Goal: Obtain resource: Download file/media

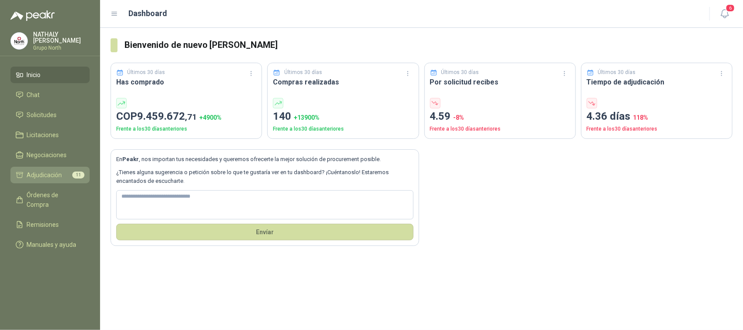
click at [37, 172] on span "Adjudicación" at bounding box center [44, 175] width 35 height 10
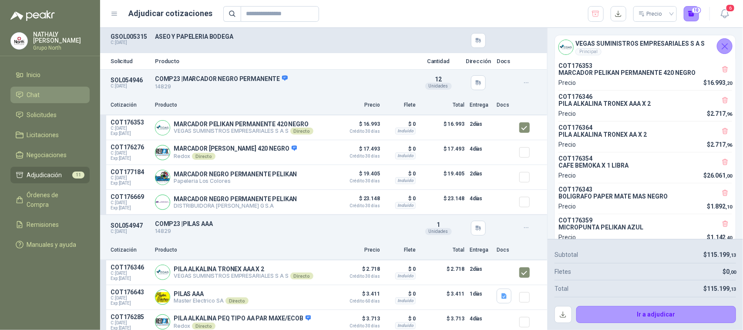
click at [44, 88] on link "Chat" at bounding box center [49, 95] width 79 height 17
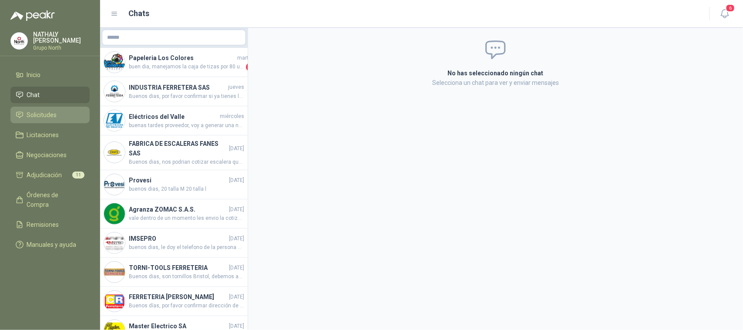
click at [42, 112] on span "Solicitudes" at bounding box center [42, 115] width 30 height 10
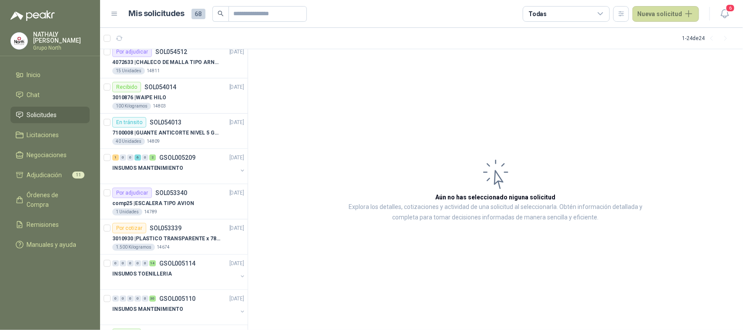
scroll to position [272, 0]
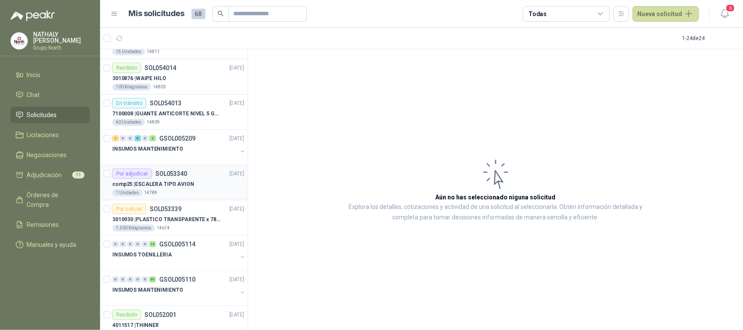
click at [168, 185] on p "comp25 | ESCALERA TIPO AVION" at bounding box center [153, 184] width 82 height 8
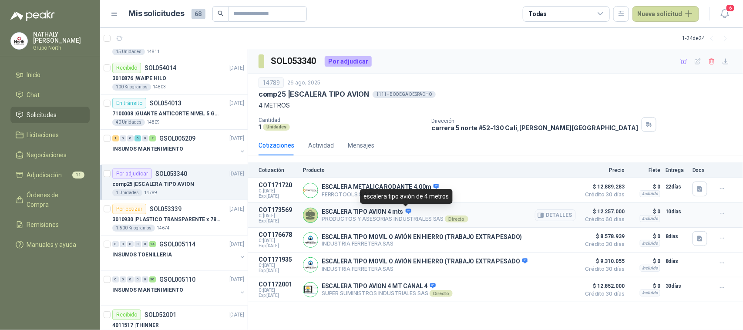
click at [407, 211] on icon at bounding box center [408, 211] width 7 height 7
click at [406, 211] on icon at bounding box center [408, 211] width 7 height 7
click at [568, 220] on button "Detalles" at bounding box center [555, 215] width 41 height 12
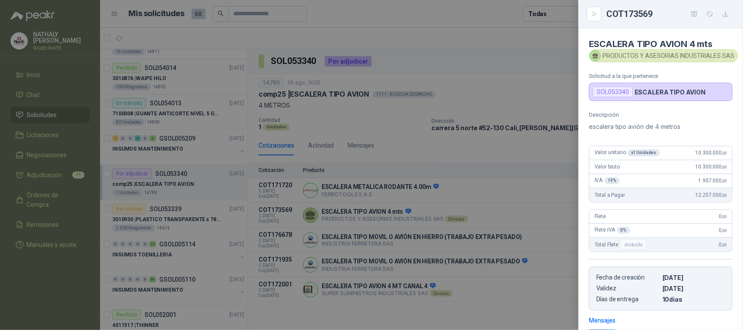
click at [595, 57] on icon at bounding box center [595, 58] width 5 height 2
click at [625, 57] on div "PRODUCTOS Y ASESORIAS INDUSTRIALES SAS" at bounding box center [663, 55] width 149 height 13
click at [600, 13] on button "Close" at bounding box center [593, 14] width 15 height 15
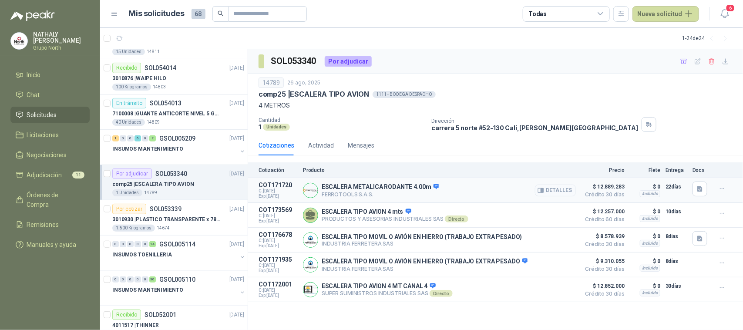
click at [544, 188] on icon "button" at bounding box center [540, 190] width 7 height 7
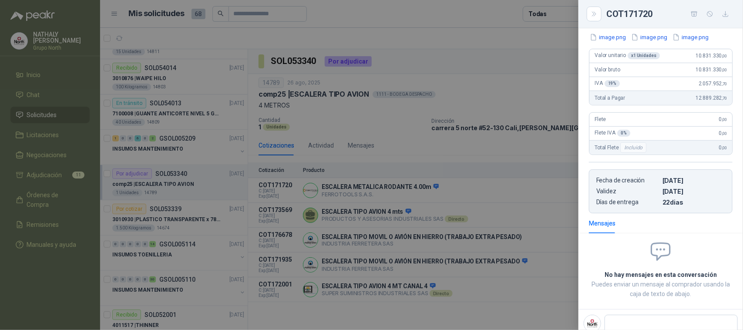
scroll to position [92, 0]
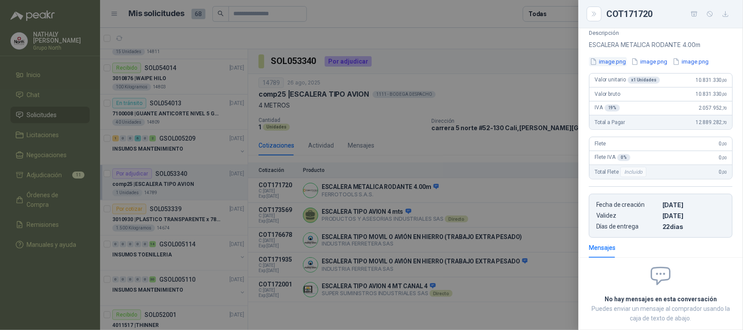
click at [604, 62] on button "image.png" at bounding box center [608, 61] width 38 height 9
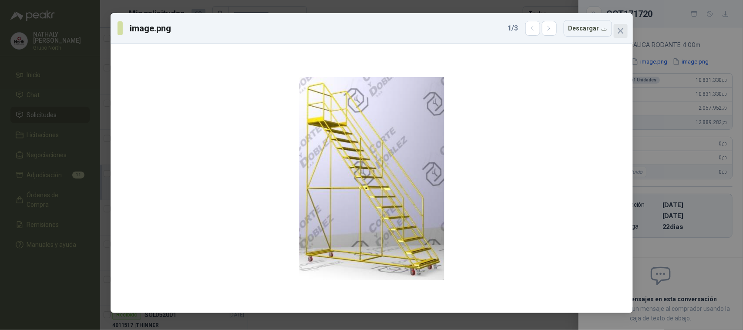
click at [621, 31] on icon "close" at bounding box center [620, 30] width 7 height 7
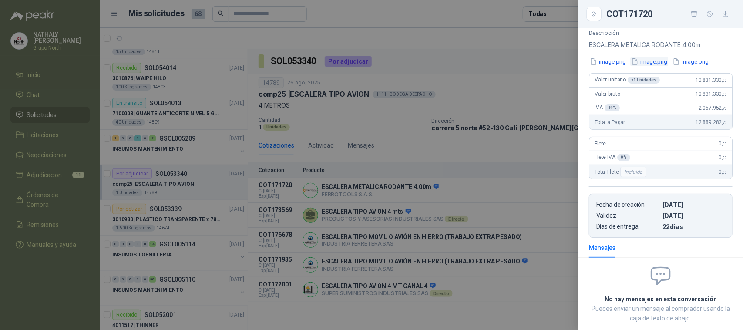
click at [655, 62] on button "image.png" at bounding box center [649, 61] width 38 height 9
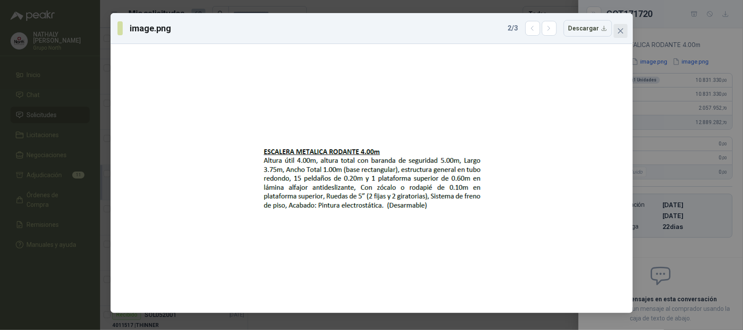
click at [623, 31] on icon "close" at bounding box center [620, 30] width 7 height 7
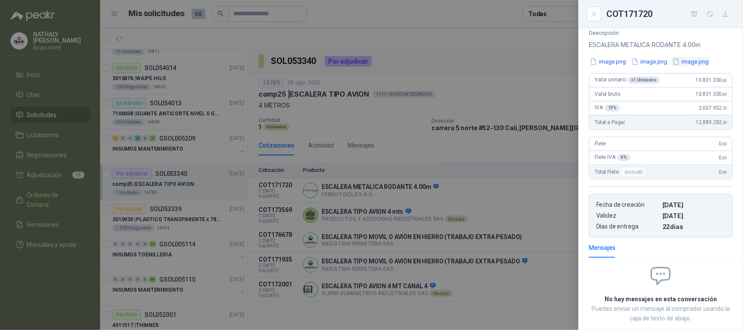
click at [703, 63] on button "image.png" at bounding box center [690, 61] width 38 height 9
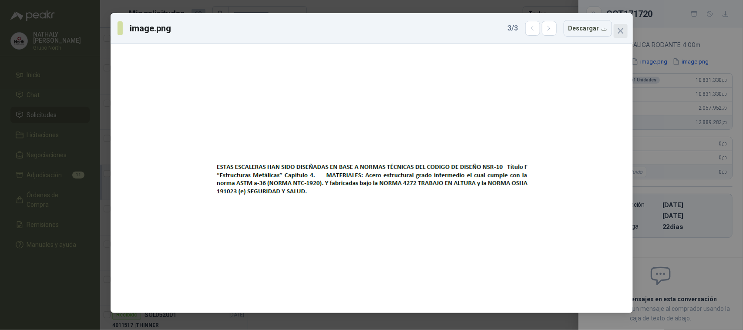
click at [617, 34] on icon "close" at bounding box center [620, 30] width 7 height 7
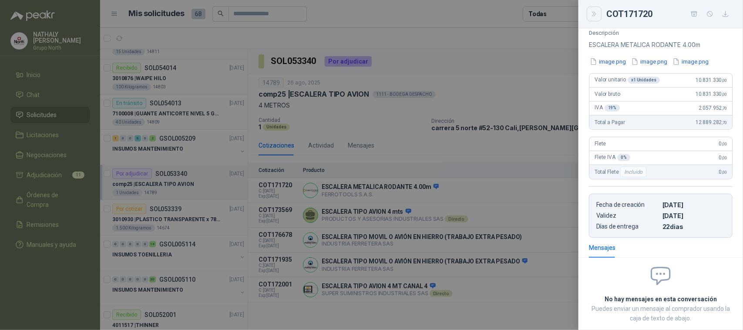
click at [595, 13] on icon "Close" at bounding box center [594, 14] width 4 height 4
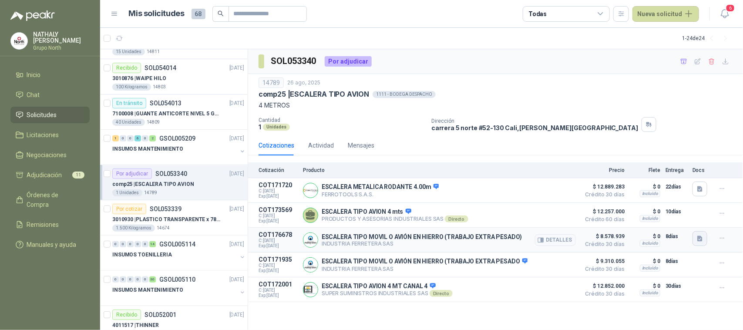
click at [697, 240] on icon "button" at bounding box center [699, 238] width 7 height 7
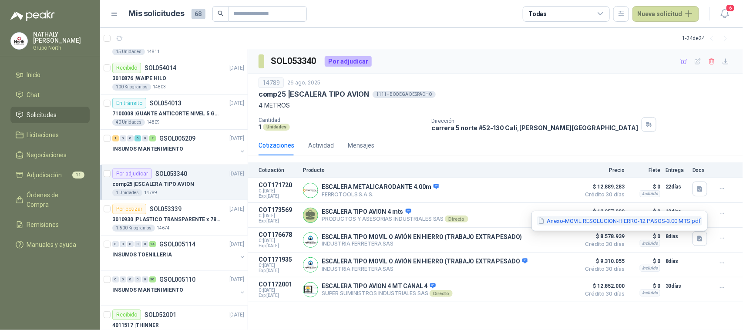
click at [592, 221] on button "Anexo-MOVIL RESOLUCION-HIERRO-12 PASOS-3.00 MTS.pdf" at bounding box center [619, 220] width 165 height 9
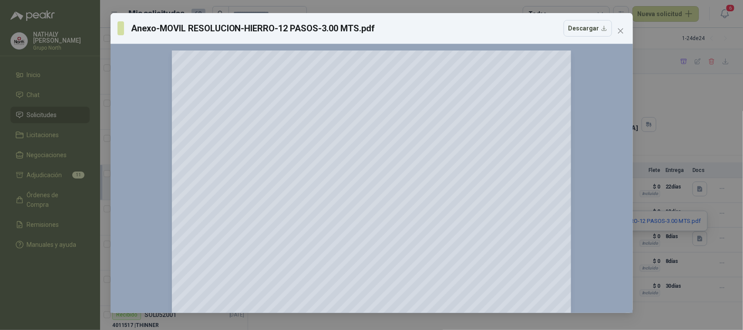
scroll to position [0, 0]
click at [589, 29] on button "Descargar" at bounding box center [587, 28] width 48 height 17
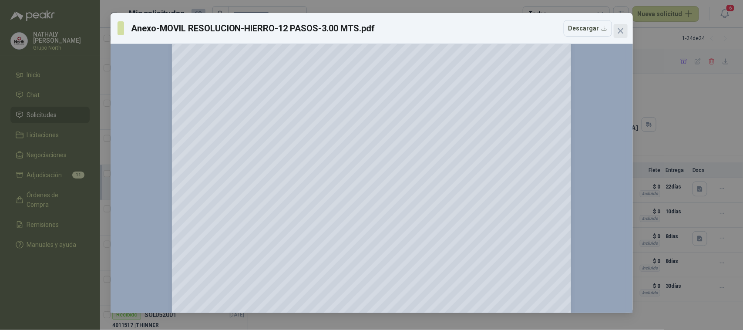
click at [621, 30] on icon "close" at bounding box center [619, 30] width 5 height 5
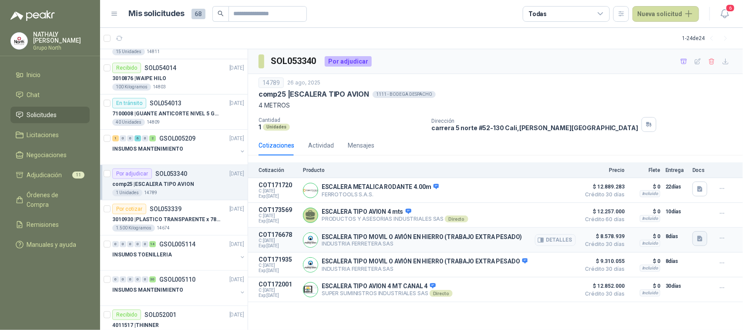
click at [703, 240] on icon "button" at bounding box center [699, 238] width 7 height 7
click at [562, 243] on button "Detalles" at bounding box center [555, 240] width 41 height 12
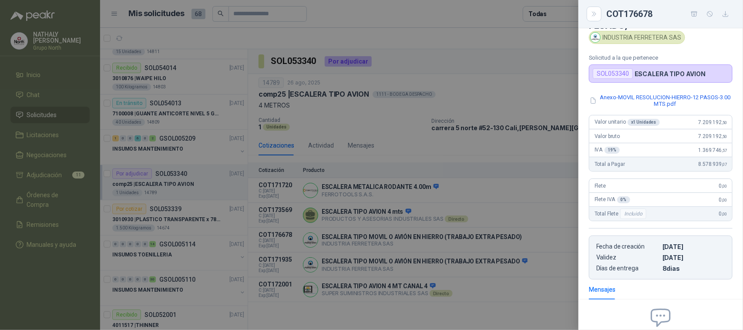
scroll to position [0, 0]
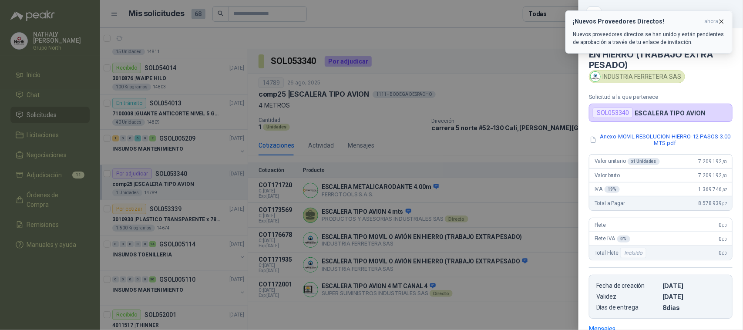
click at [722, 20] on icon "button" at bounding box center [721, 21] width 3 height 3
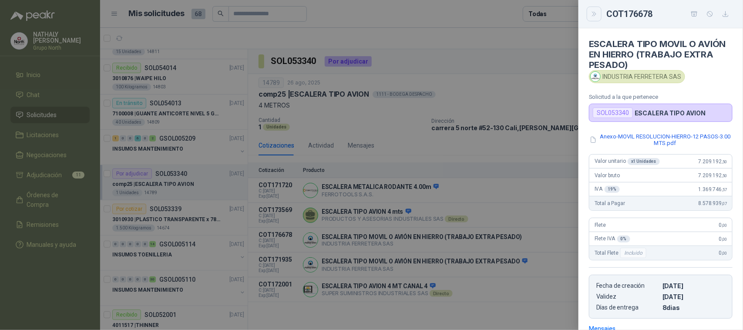
click at [590, 12] on icon "Close" at bounding box center [593, 13] width 7 height 7
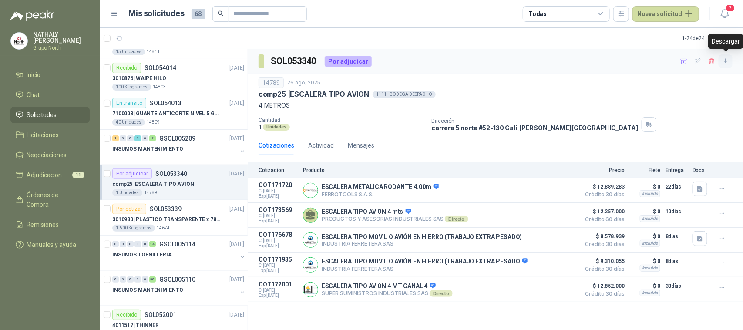
click at [724, 63] on icon "button" at bounding box center [725, 61] width 7 height 7
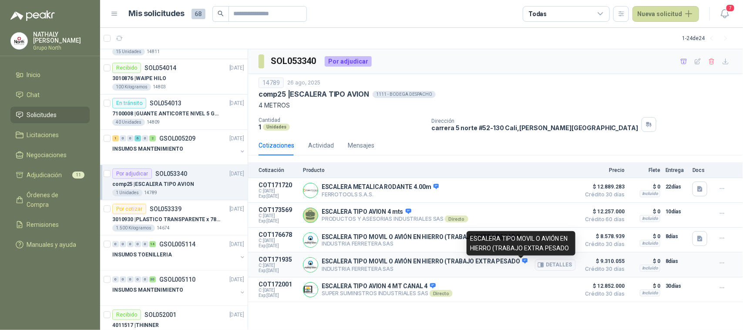
click at [523, 263] on icon at bounding box center [525, 260] width 6 height 5
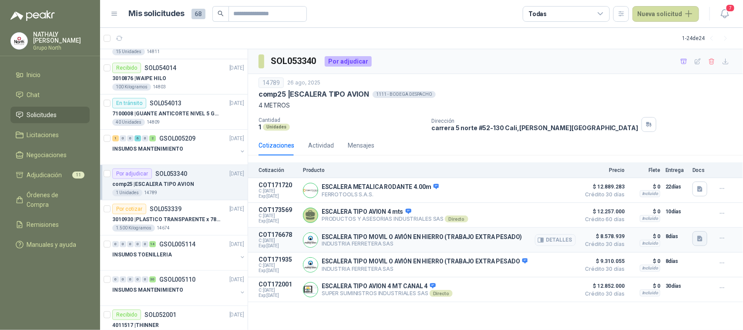
click at [703, 241] on icon "button" at bounding box center [699, 238] width 7 height 7
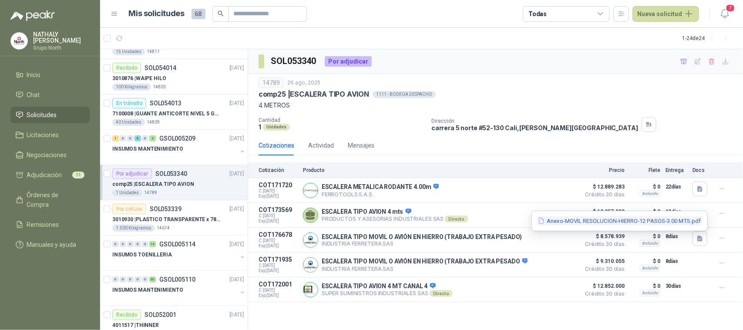
click at [590, 221] on button "Anexo-MOVIL RESOLUCION-HIERRO-12 PASOS-3.00 MTS.pdf" at bounding box center [619, 220] width 165 height 9
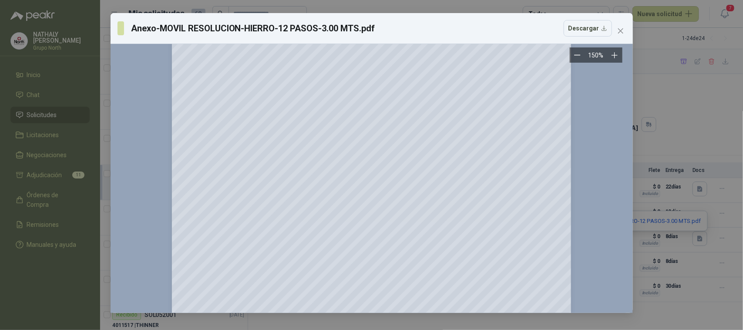
scroll to position [785, 0]
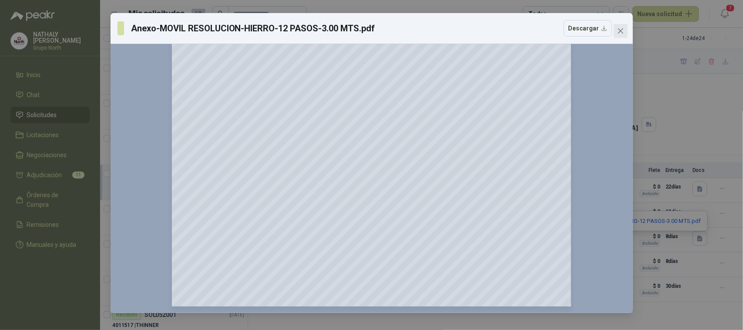
click at [620, 35] on button "Close" at bounding box center [620, 31] width 14 height 14
